Goal: Task Accomplishment & Management: Manage account settings

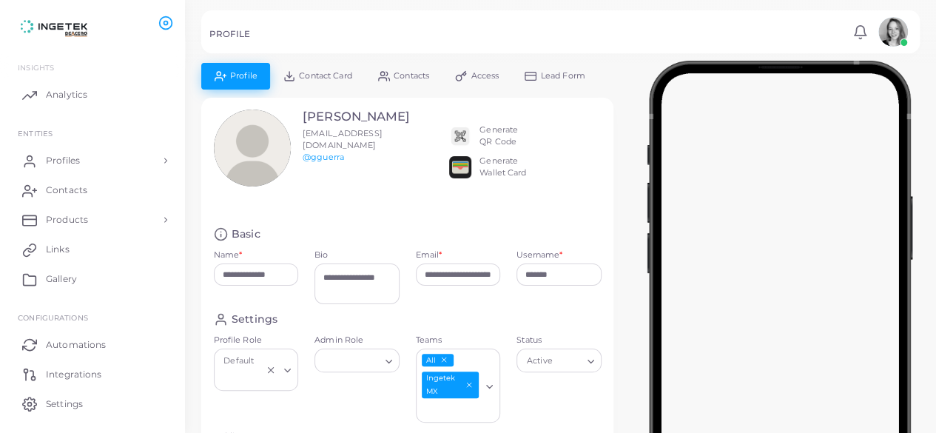
scroll to position [38, 0]
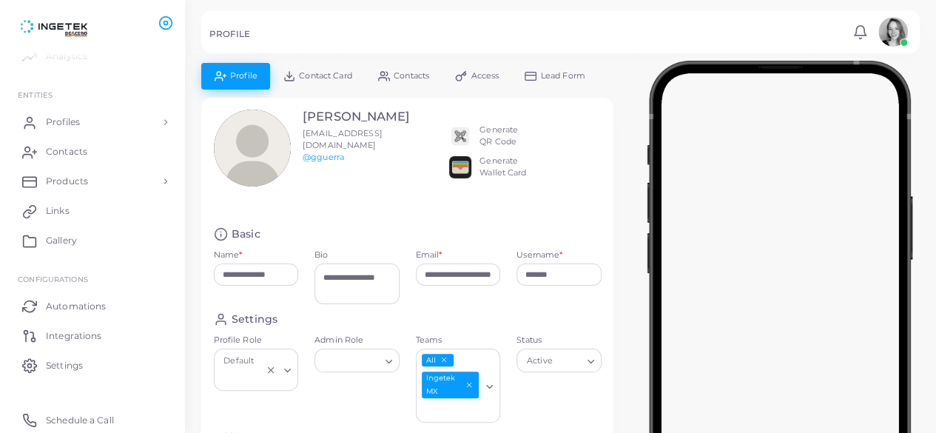
click at [903, 41] on span at bounding box center [904, 42] width 8 height 8
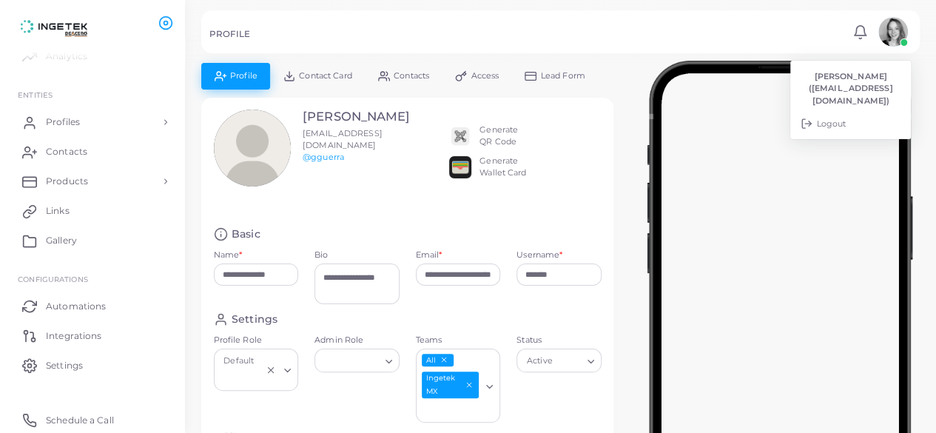
click at [515, 27] on div "PROFILE Notifications 0 New Mark All As Read [PERSON_NAME] ([EMAIL_ADDRESS][DOM…" at bounding box center [560, 31] width 719 height 43
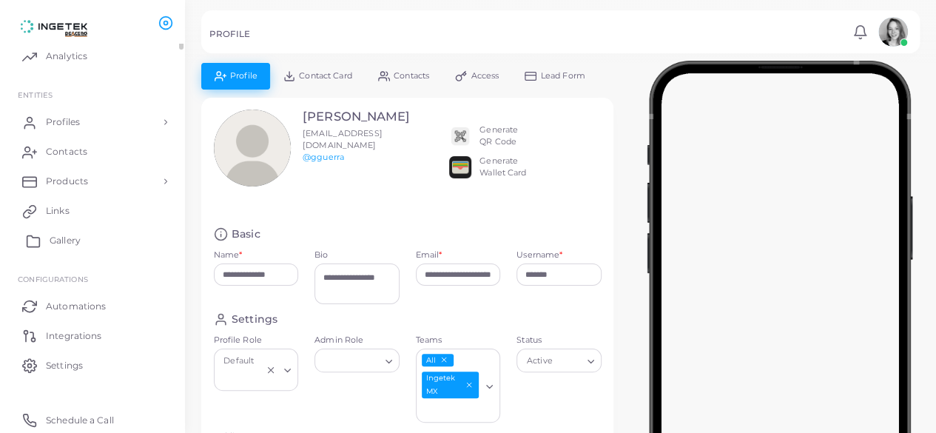
scroll to position [0, 0]
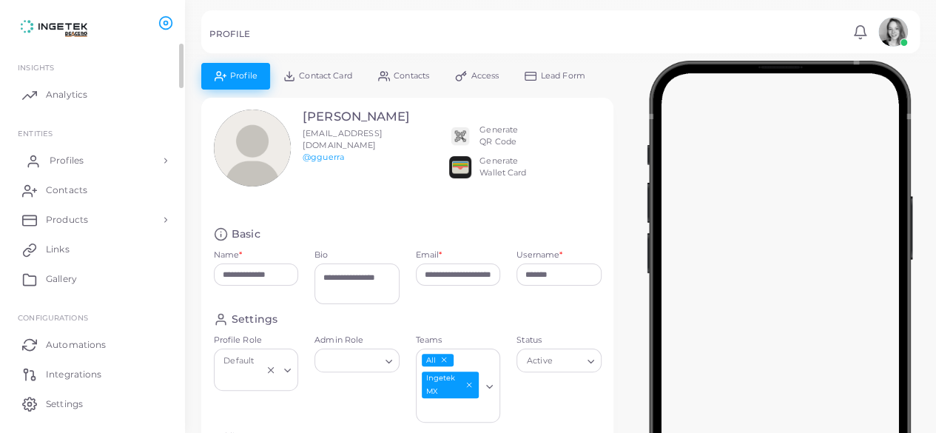
click at [78, 156] on span "Profiles" at bounding box center [67, 160] width 34 height 13
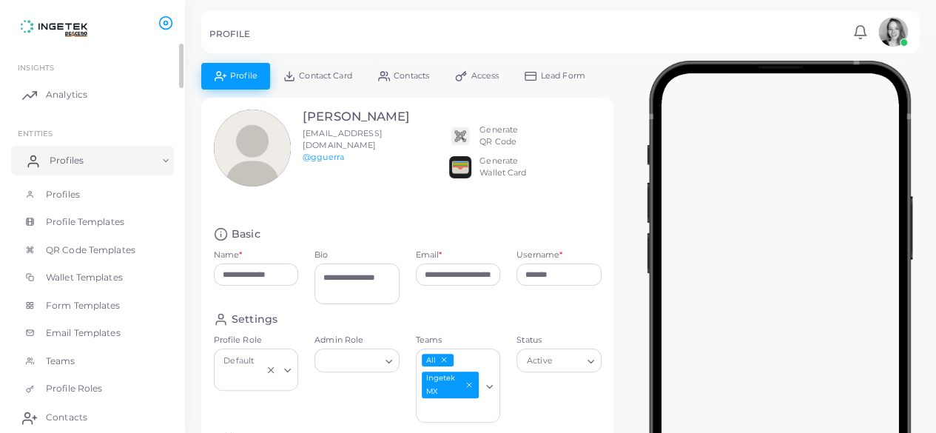
click at [78, 156] on span "Profiles" at bounding box center [67, 160] width 34 height 13
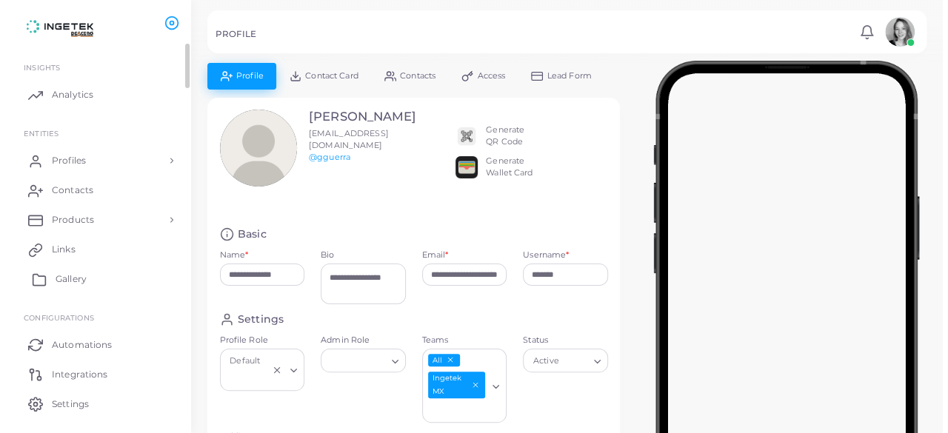
scroll to position [38, 0]
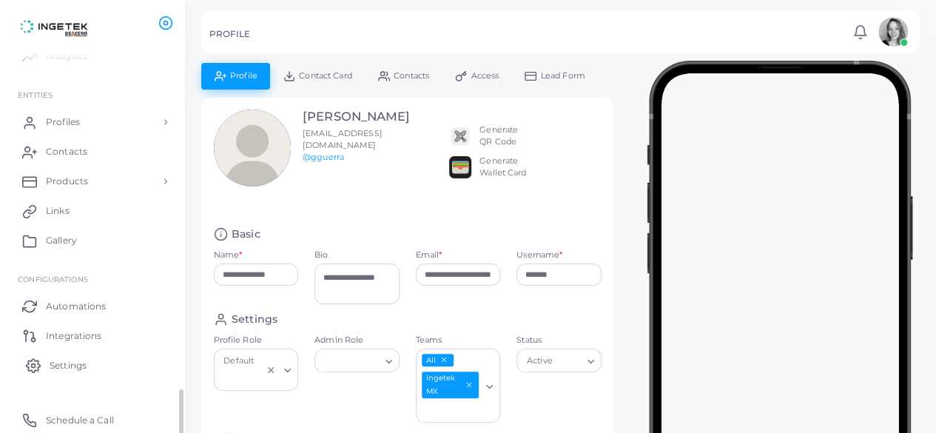
click at [66, 371] on span "Settings" at bounding box center [68, 365] width 37 height 13
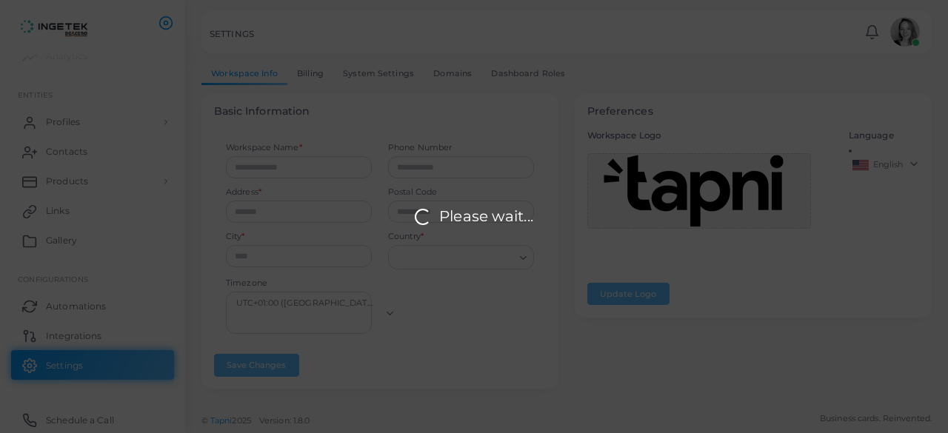
type input "*******"
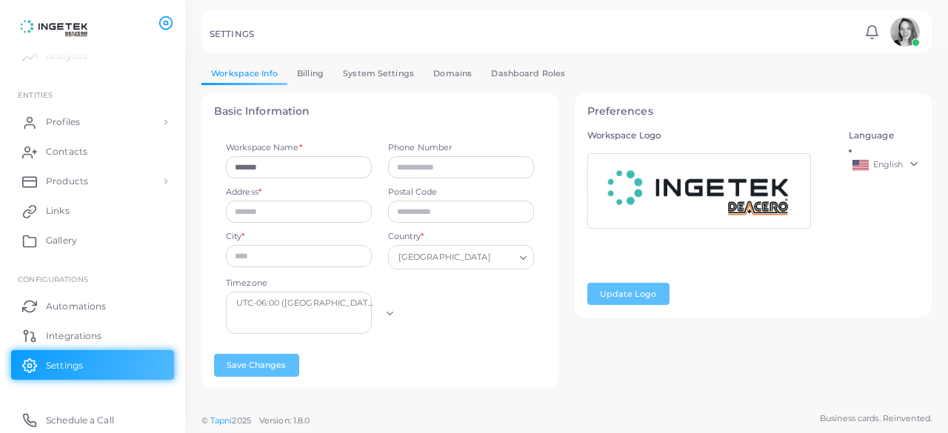
click at [324, 75] on link "Billing" at bounding box center [310, 73] width 46 height 21
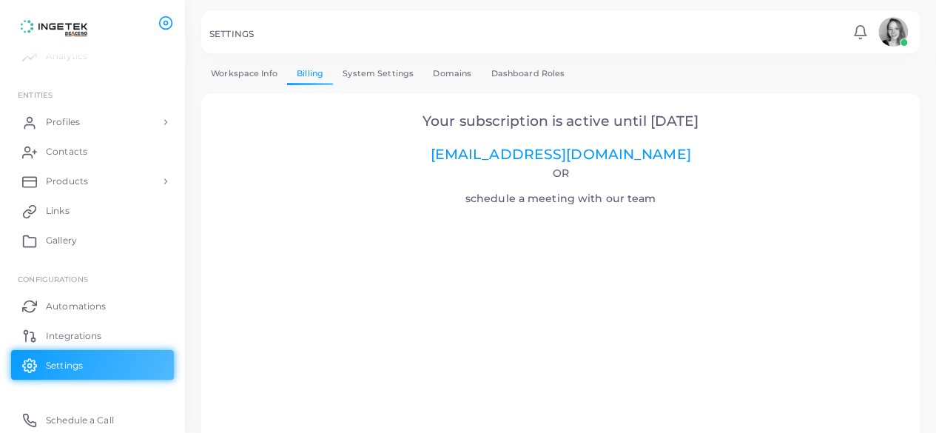
click at [364, 73] on link "System Settings" at bounding box center [378, 73] width 90 height 21
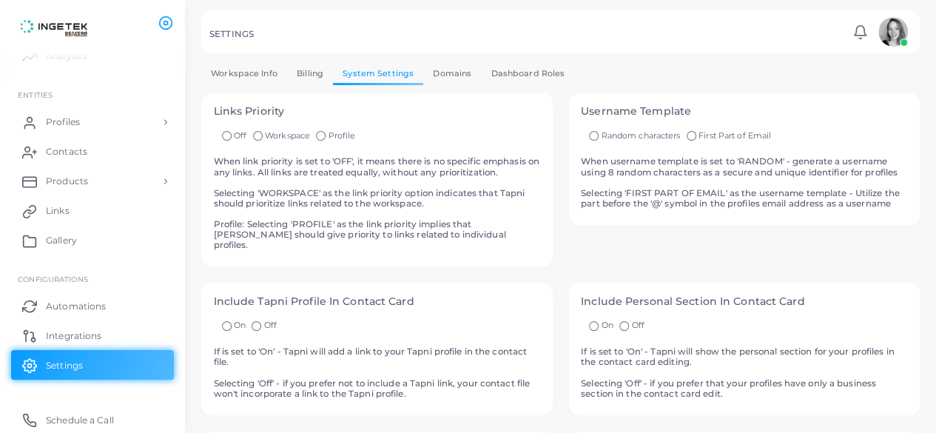
click at [447, 75] on link "Domains" at bounding box center [452, 73] width 58 height 21
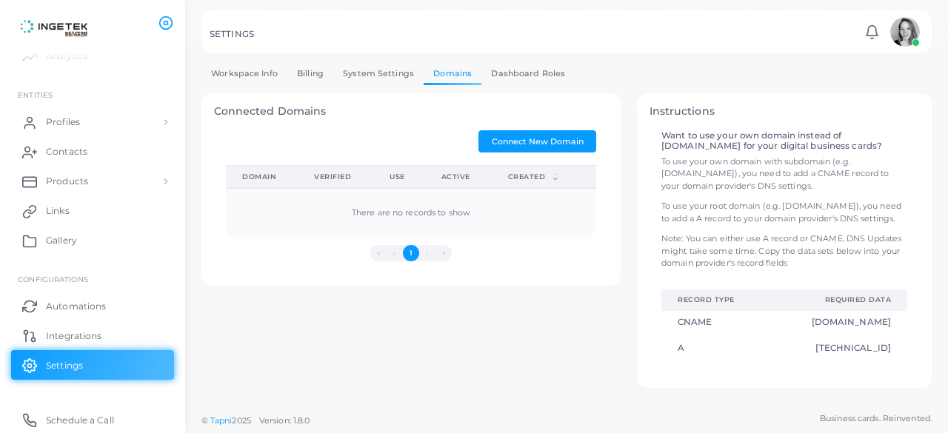
click at [526, 69] on link "Dashboard Roles" at bounding box center [527, 73] width 93 height 21
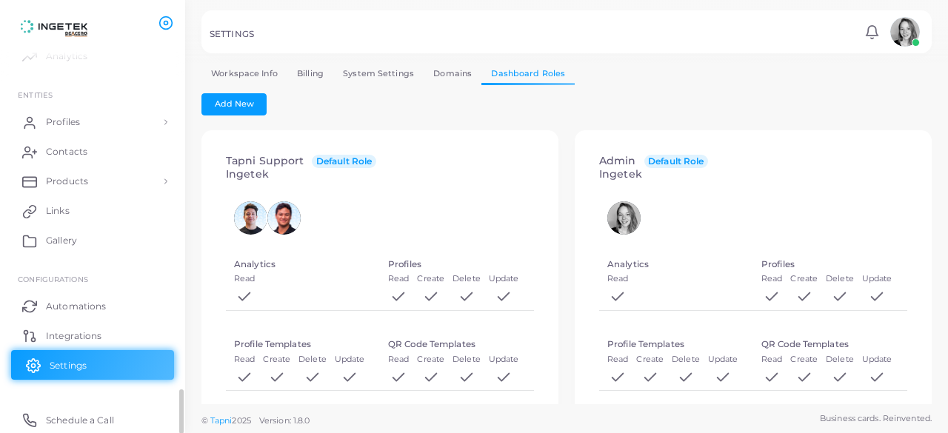
click at [88, 359] on link "Settings" at bounding box center [92, 365] width 163 height 30
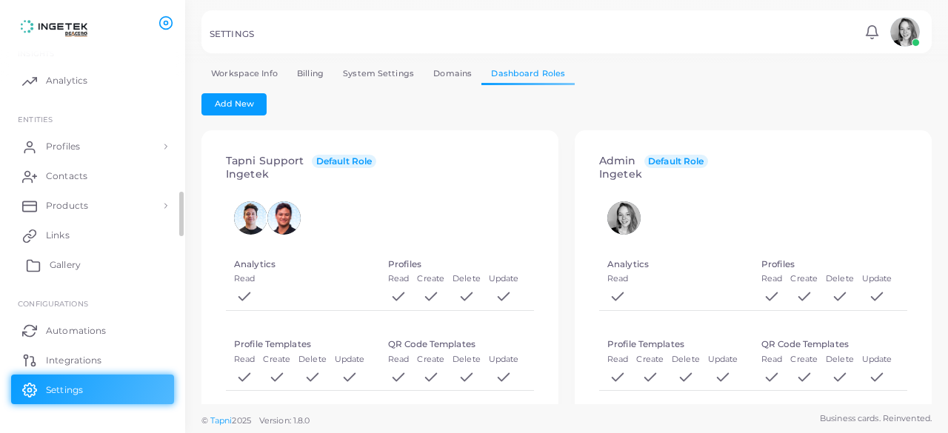
scroll to position [16, 0]
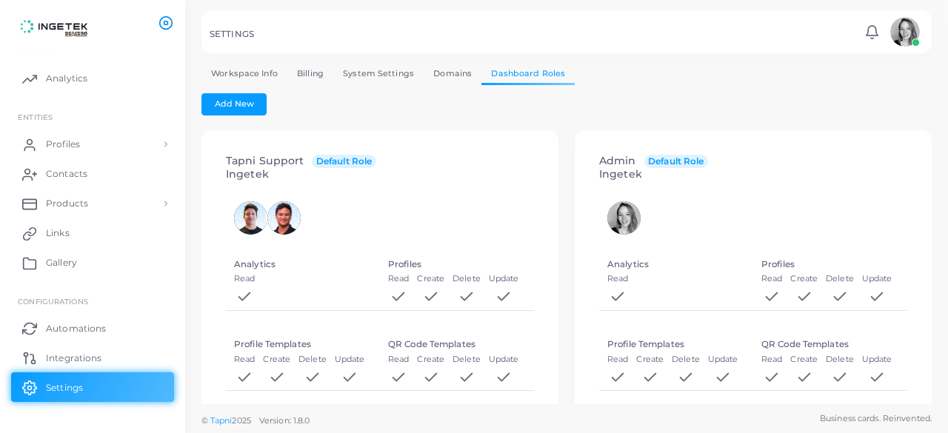
click at [169, 21] on icon at bounding box center [165, 23] width 15 height 15
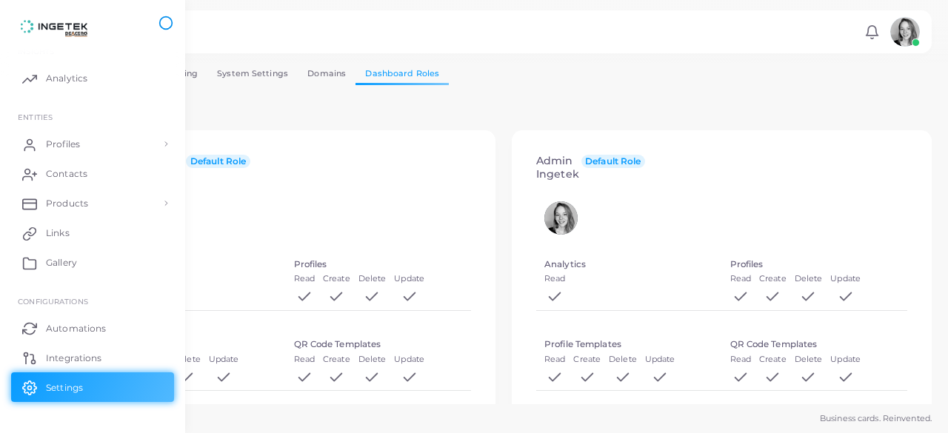
click at [169, 21] on icon at bounding box center [165, 23] width 15 height 15
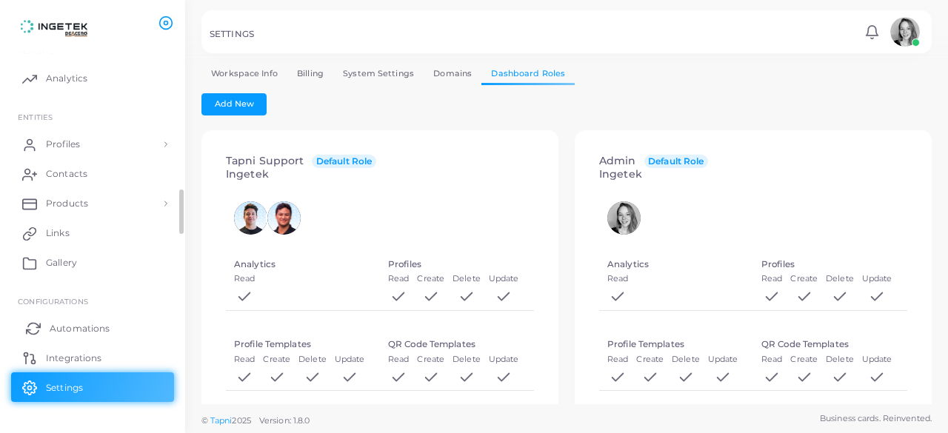
scroll to position [38, 0]
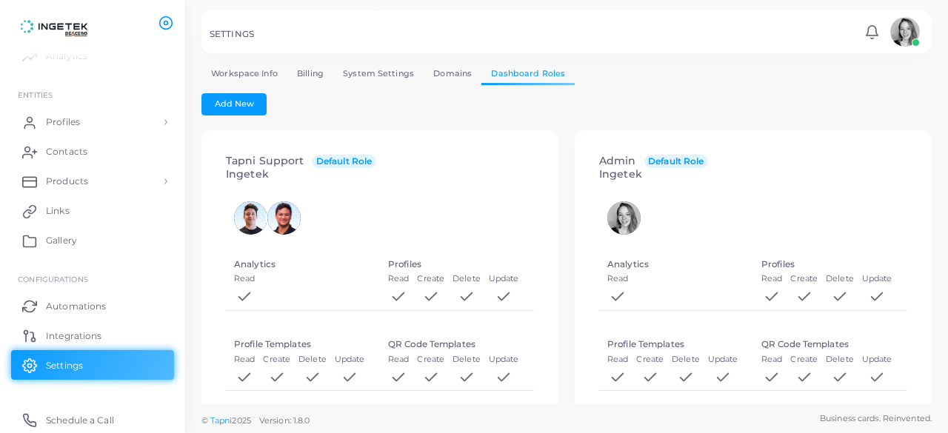
click at [590, 103] on div "Add New" at bounding box center [566, 104] width 730 height 22
